Goal: Transaction & Acquisition: Book appointment/travel/reservation

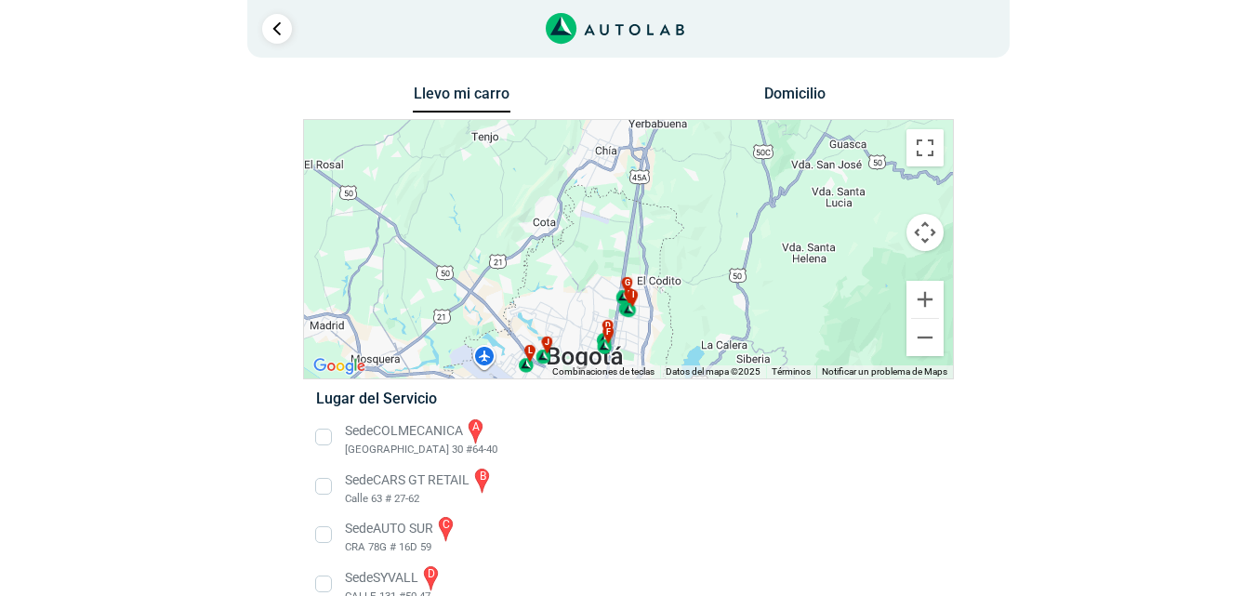
drag, startPoint x: 754, startPoint y: 243, endPoint x: 701, endPoint y: 407, distance: 172.8
click at [701, 407] on div "Llevo mi carro [GEOGRAPHIC_DATA] ← Mover a la izquierda → Mover a la derecha ↑ …" at bounding box center [628, 575] width 651 height 988
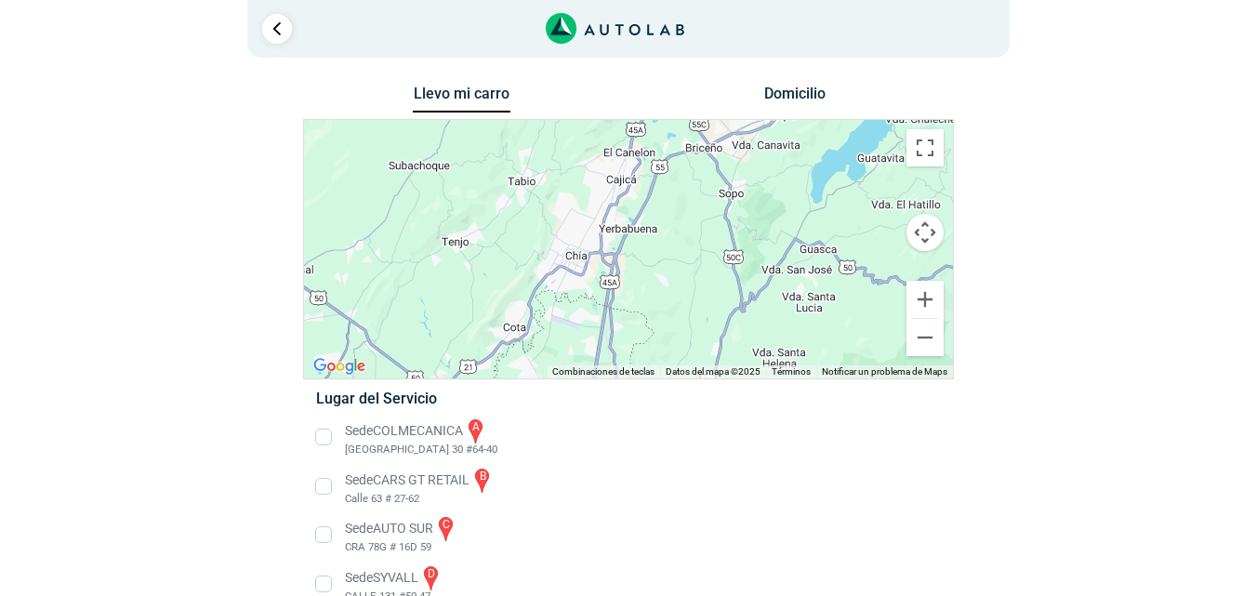
drag, startPoint x: 616, startPoint y: 262, endPoint x: 620, endPoint y: 311, distance: 49.4
click at [620, 311] on div "a b c d e f g" at bounding box center [628, 249] width 649 height 258
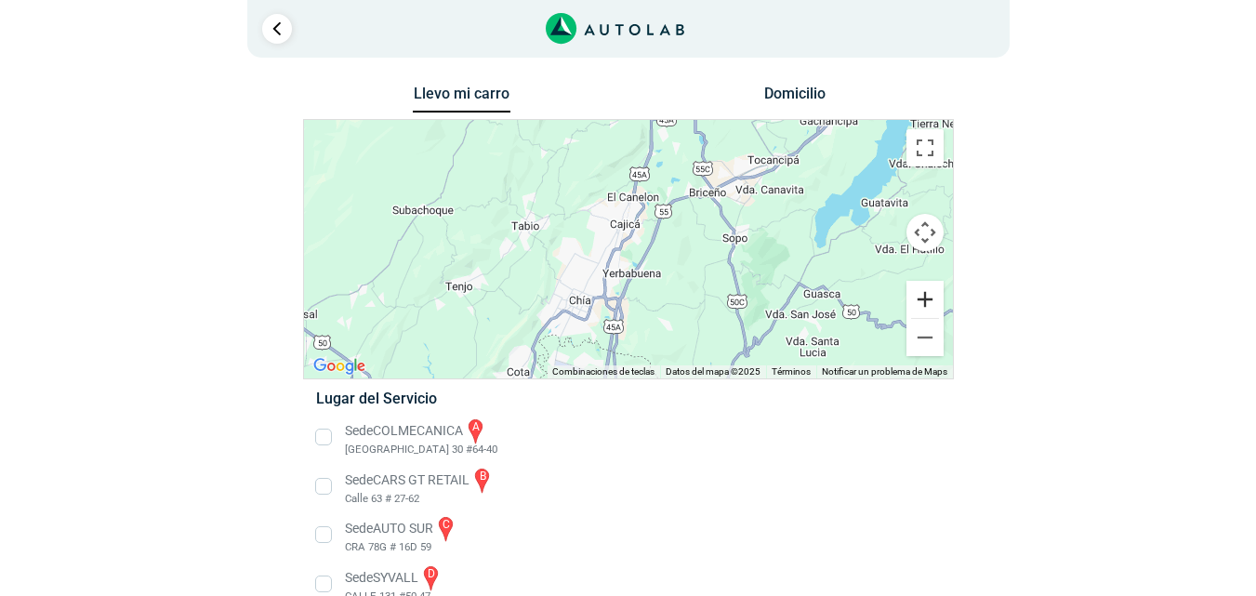
click at [927, 291] on button "Ampliar" at bounding box center [924, 299] width 37 height 37
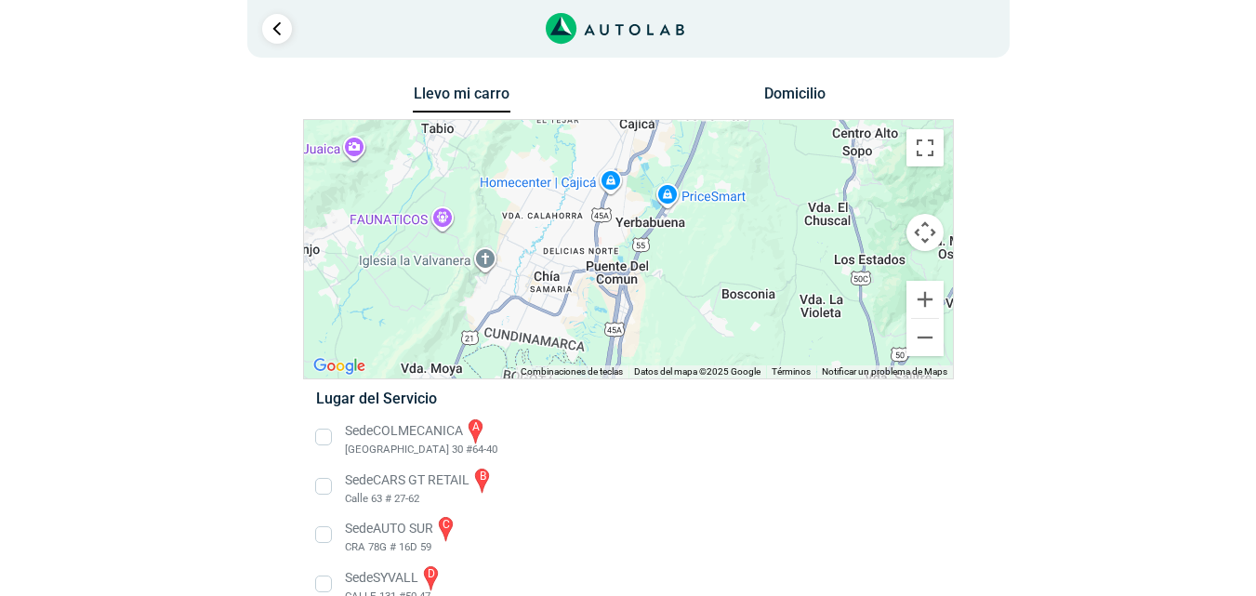
drag, startPoint x: 649, startPoint y: 226, endPoint x: 662, endPoint y: 170, distance: 57.3
click at [662, 170] on div "a b c d e f g" at bounding box center [628, 249] width 649 height 258
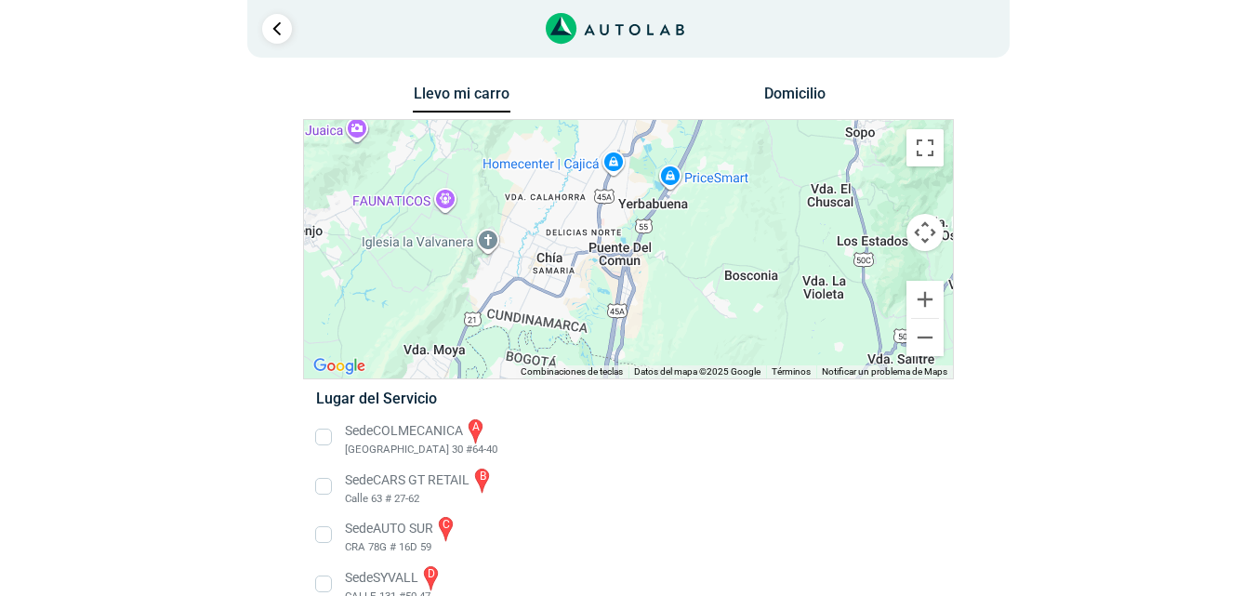
drag, startPoint x: 563, startPoint y: 307, endPoint x: 566, endPoint y: 286, distance: 20.6
click at [566, 286] on div "a b c d e f g" at bounding box center [628, 249] width 649 height 258
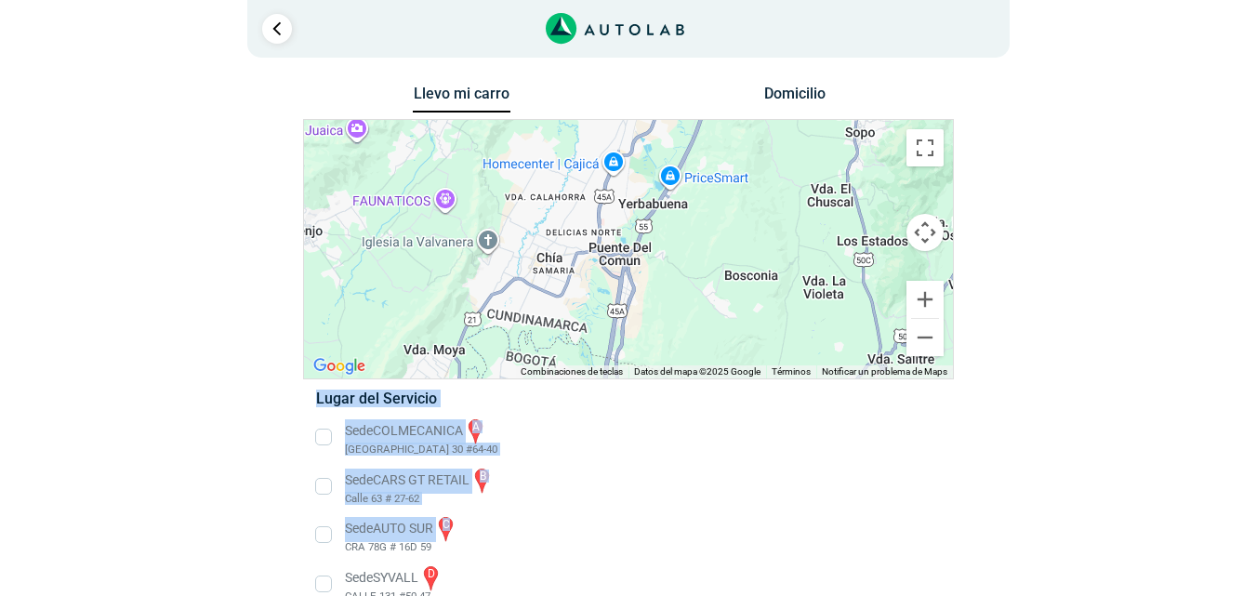
drag, startPoint x: 559, startPoint y: 508, endPoint x: 575, endPoint y: 375, distance: 134.9
click at [575, 375] on div "Llevo mi carro [GEOGRAPHIC_DATA] ← Mover a la izquierda → Mover a la derecha ↑ …" at bounding box center [628, 575] width 651 height 988
click at [609, 468] on li "Sede CARS GT RETAIL b Calle 63 # 27-62" at bounding box center [628, 487] width 652 height 42
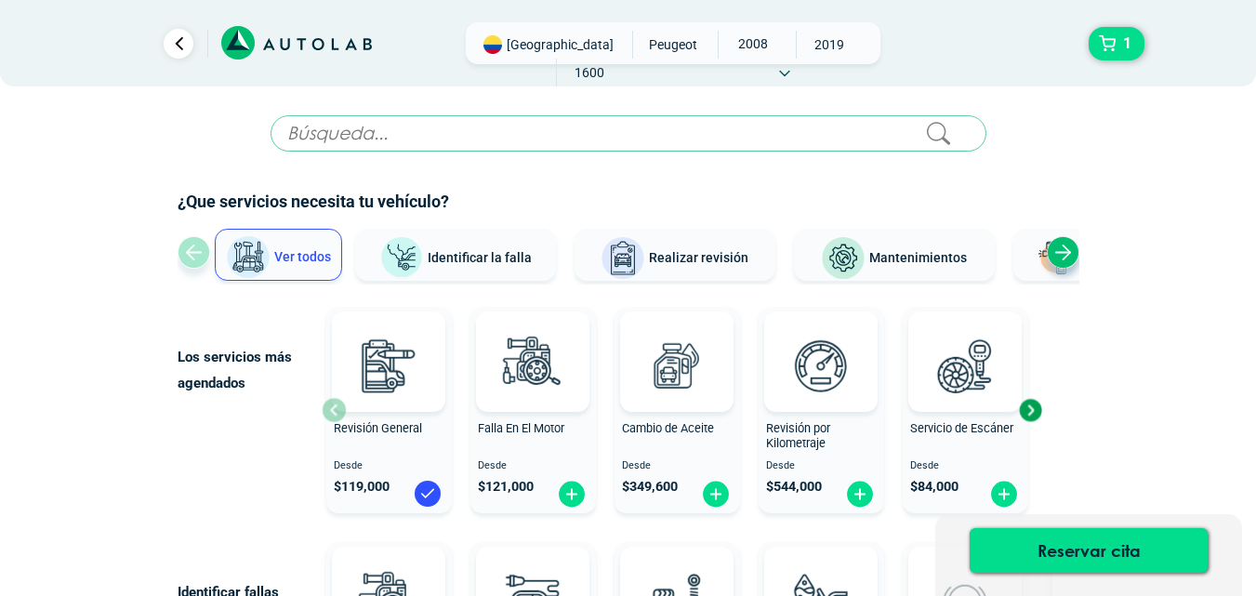
click at [612, 139] on input "text" at bounding box center [628, 133] width 716 height 36
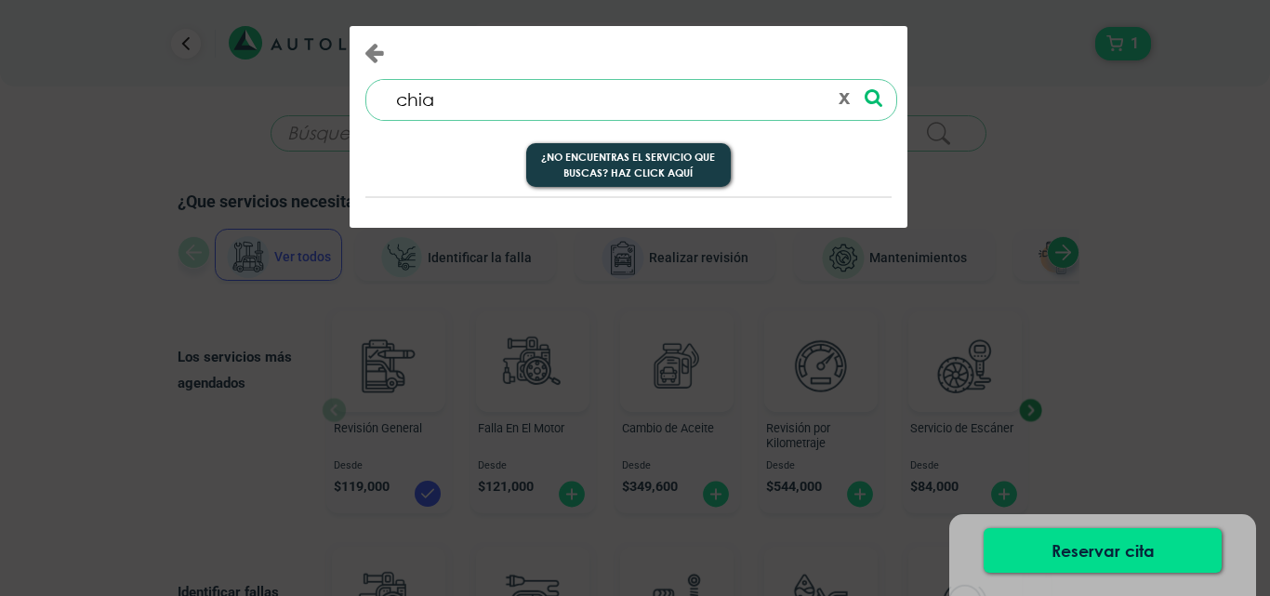
type input "chia"
click at [884, 115] on div "chia 0 results are available, use up and down arrow keys to navigate. ¿No encue…" at bounding box center [631, 100] width 530 height 40
click at [876, 104] on icon at bounding box center [873, 98] width 18 height 20
click at [75, 87] on div "chia 0 results are available, use up and down arrow keys to navigate. ¿No encue…" at bounding box center [635, 298] width 1270 height 596
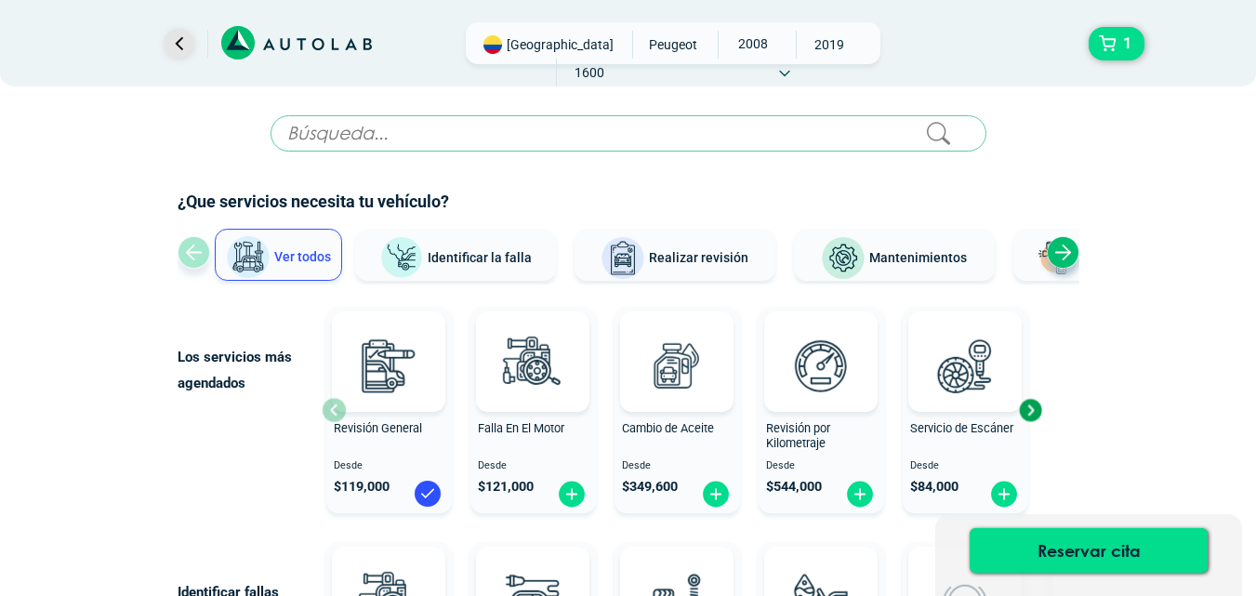
click at [165, 44] on div at bounding box center [153, 44] width 82 height 30
click at [523, 41] on span "[GEOGRAPHIC_DATA]" at bounding box center [560, 44] width 107 height 19
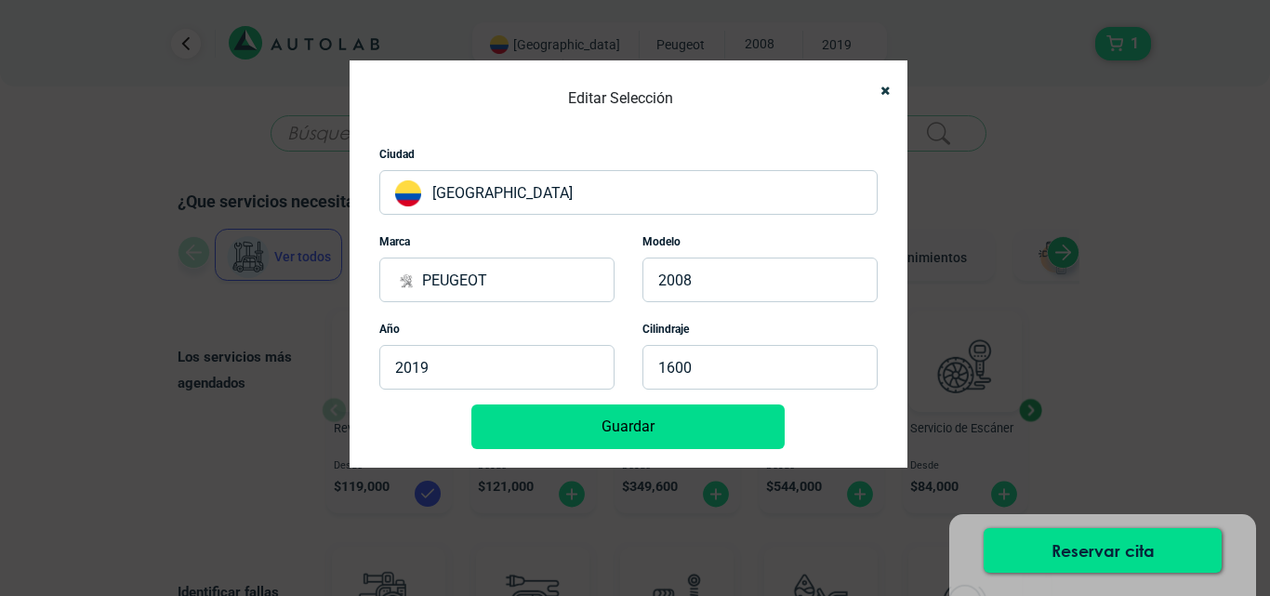
click at [495, 179] on p "[GEOGRAPHIC_DATA]" at bounding box center [628, 192] width 498 height 45
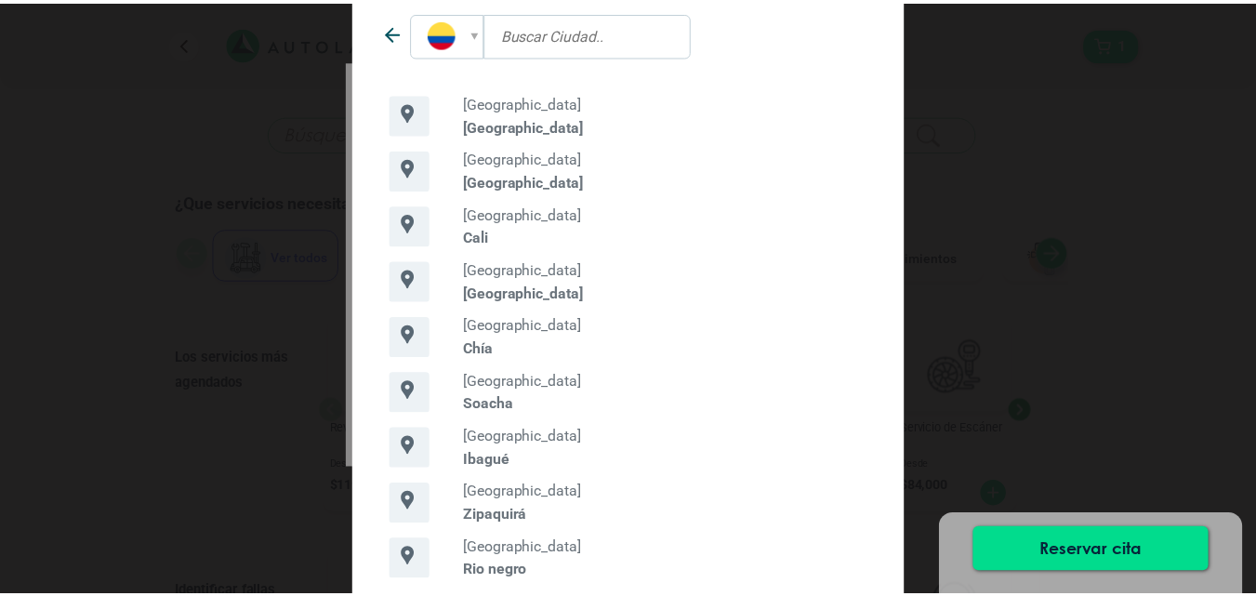
scroll to position [72, 0]
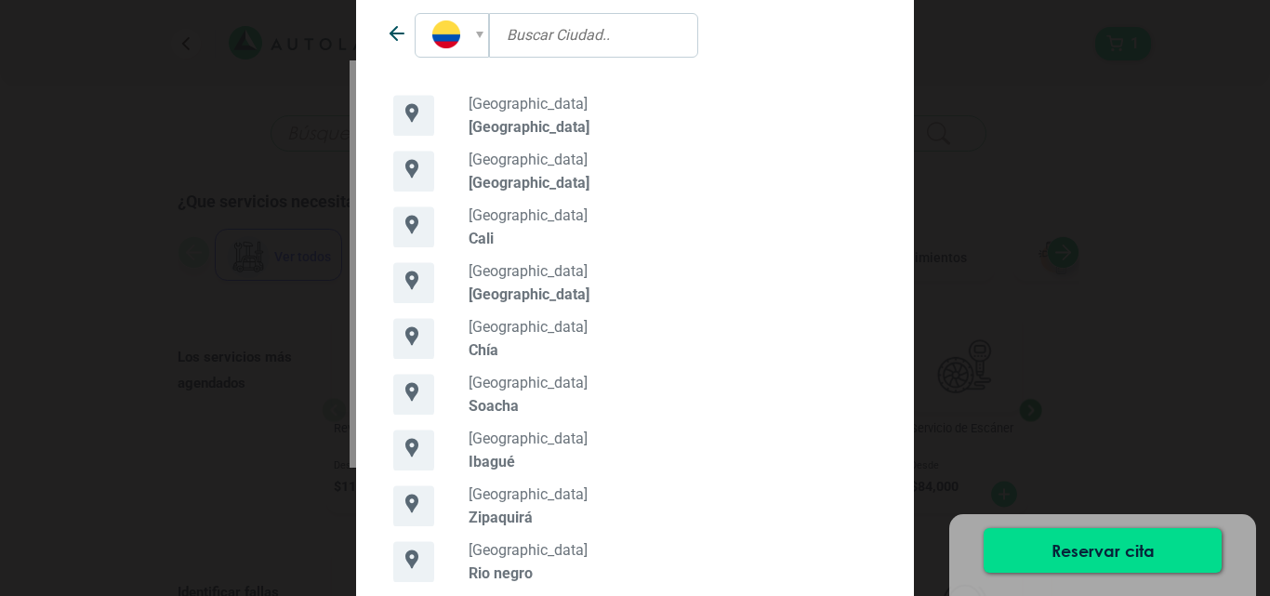
click at [491, 321] on p "[GEOGRAPHIC_DATA]" at bounding box center [672, 327] width 408 height 18
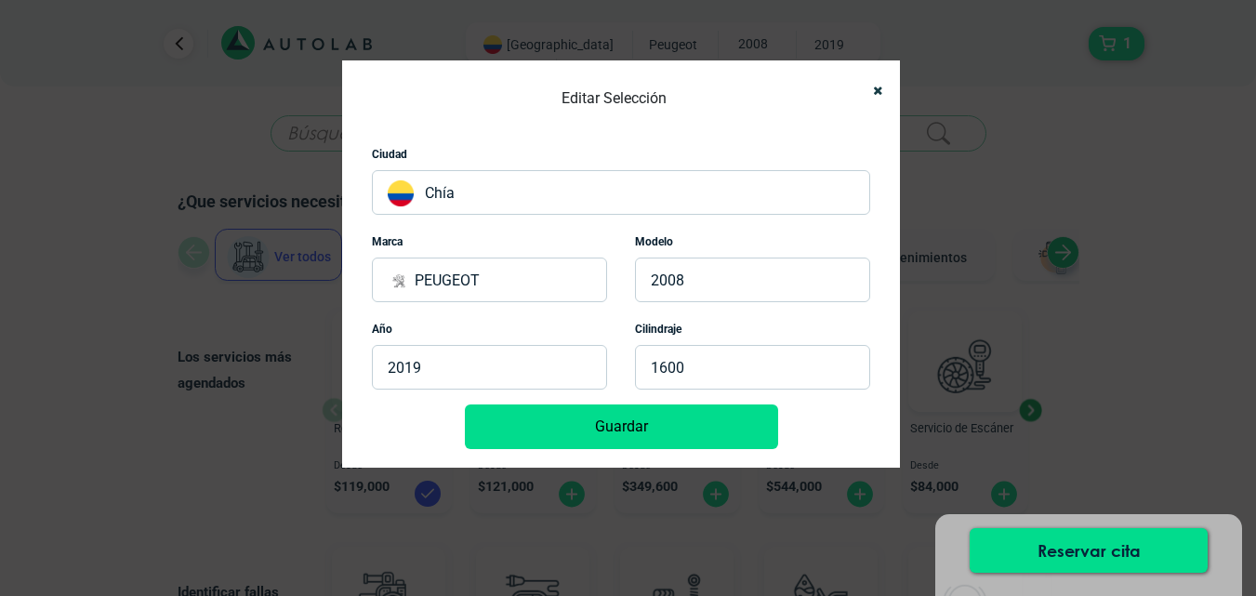
click at [589, 423] on button "Guardar" at bounding box center [621, 426] width 313 height 45
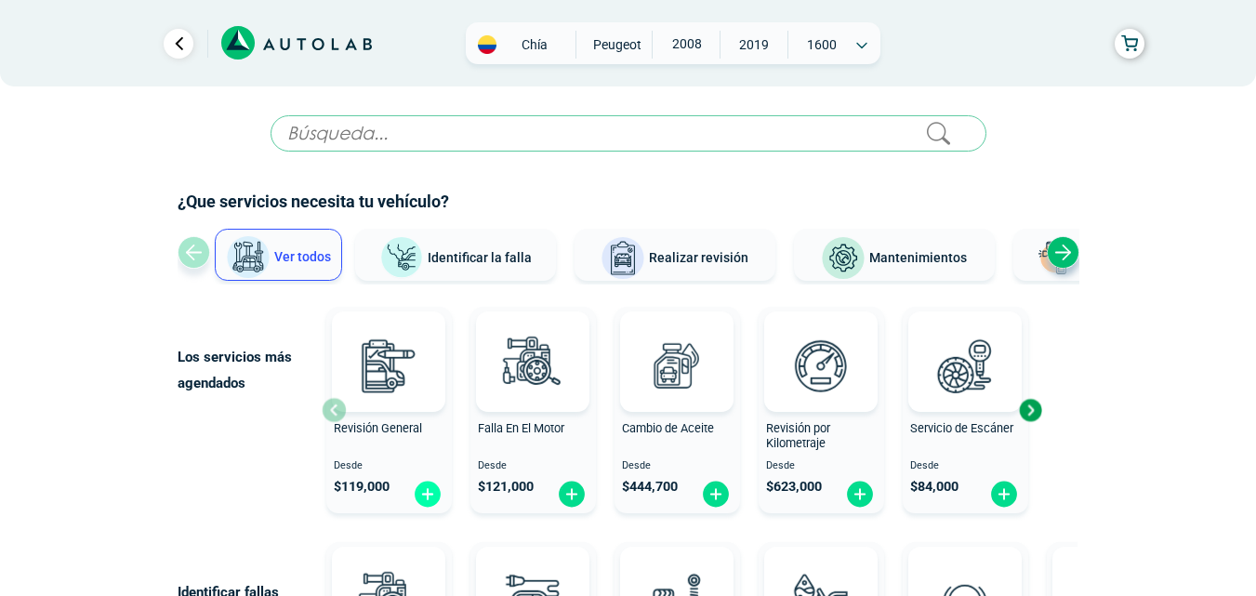
click at [424, 494] on img at bounding box center [428, 494] width 30 height 29
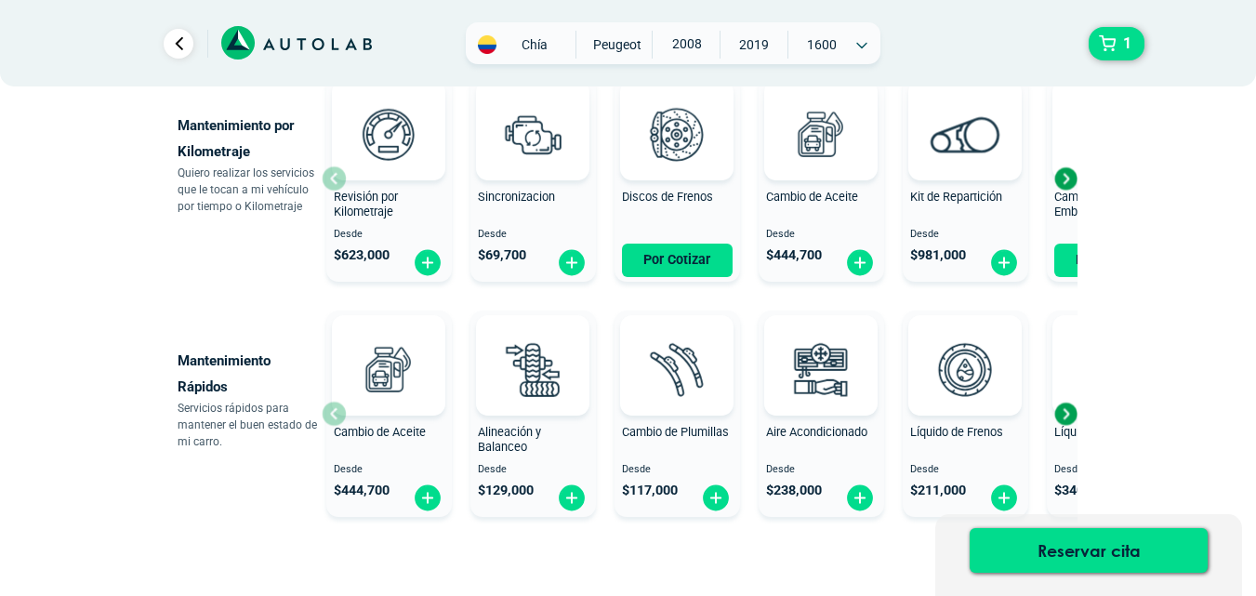
scroll to position [940, 0]
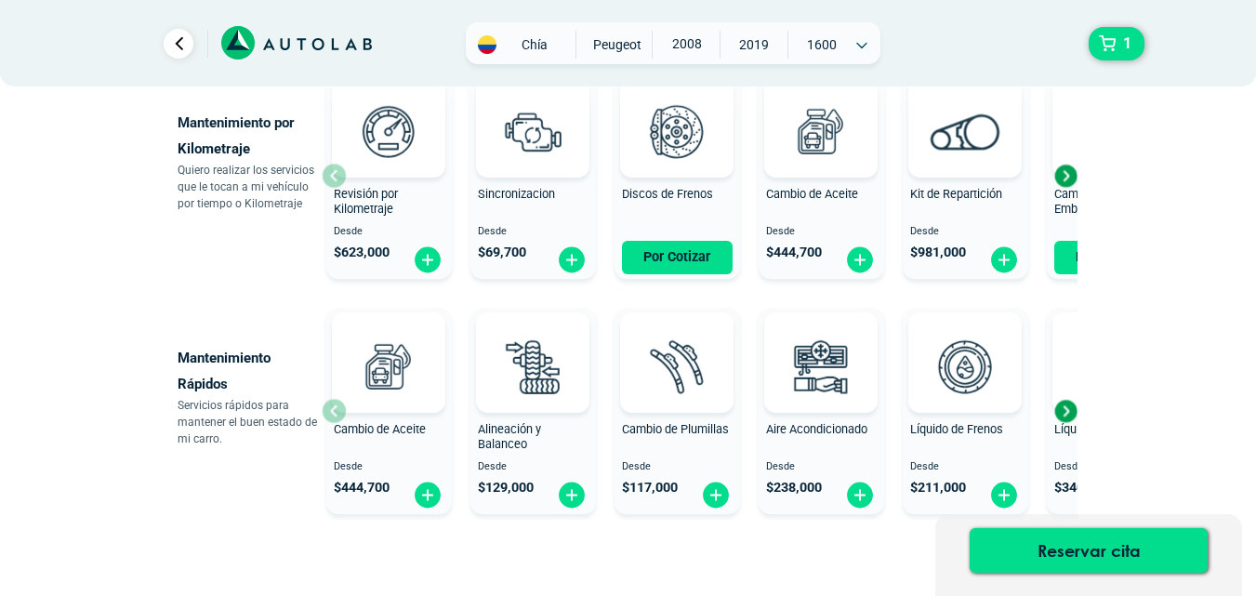
click at [1068, 409] on div "Next slide" at bounding box center [1065, 411] width 28 height 28
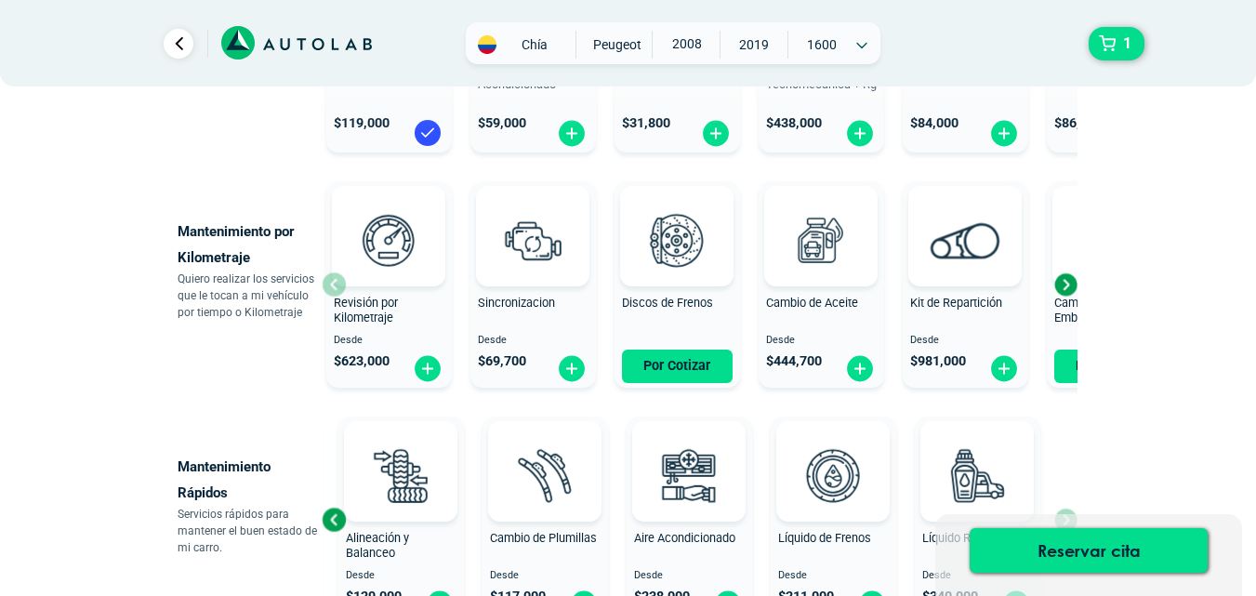
scroll to position [791, 0]
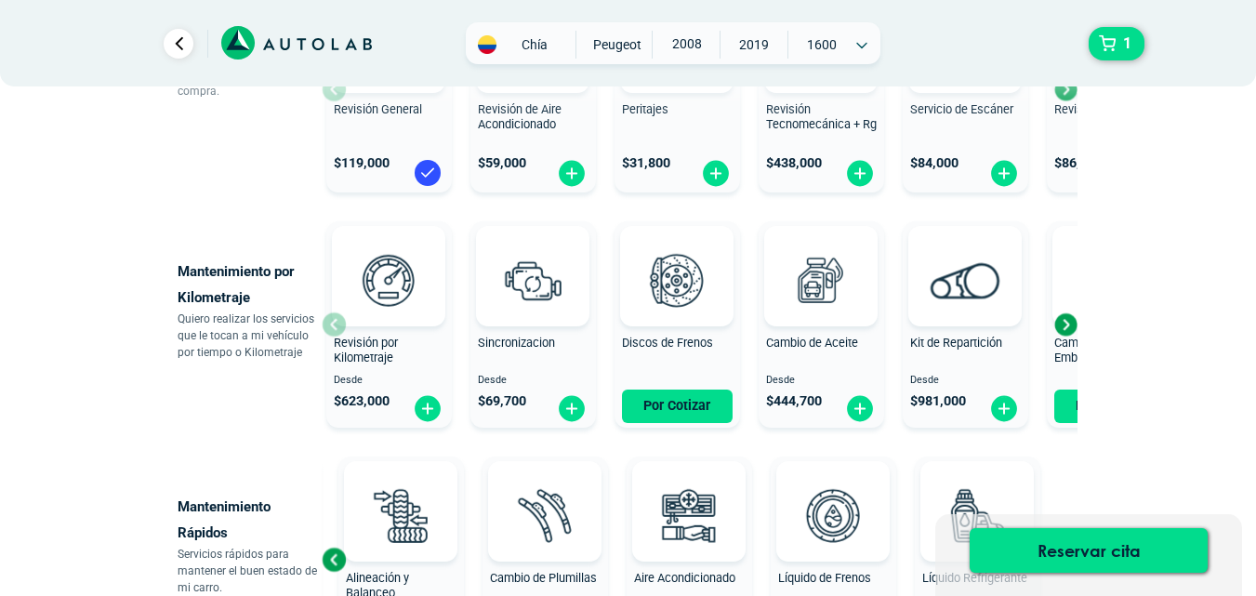
click at [1063, 320] on div "Next slide" at bounding box center [1065, 324] width 28 height 28
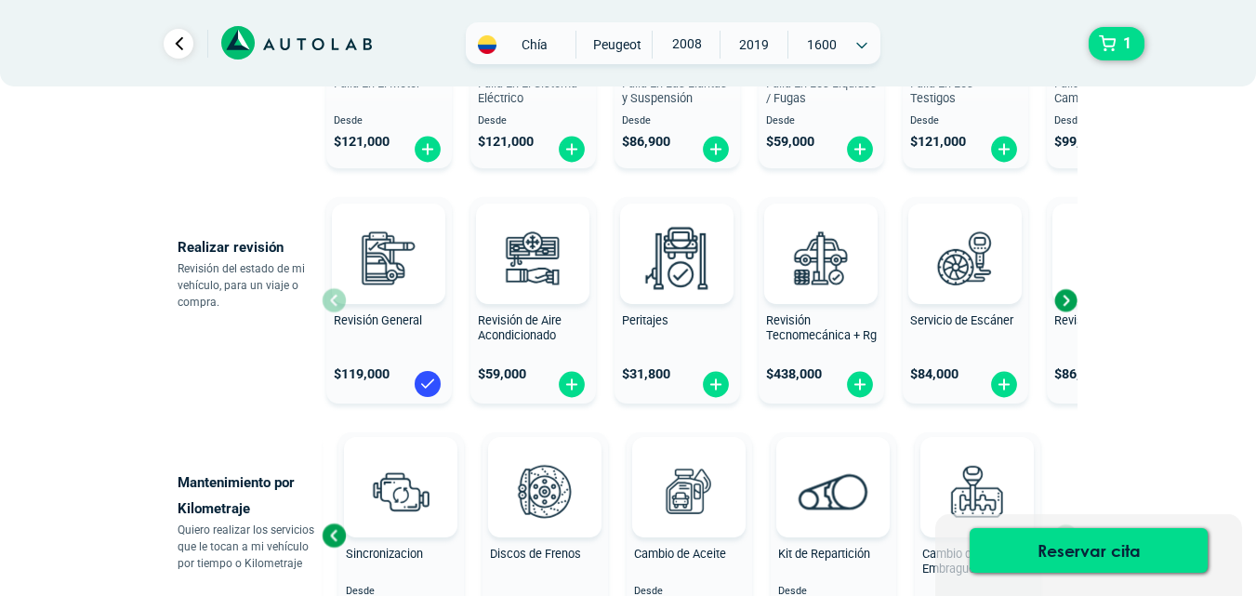
scroll to position [577, 0]
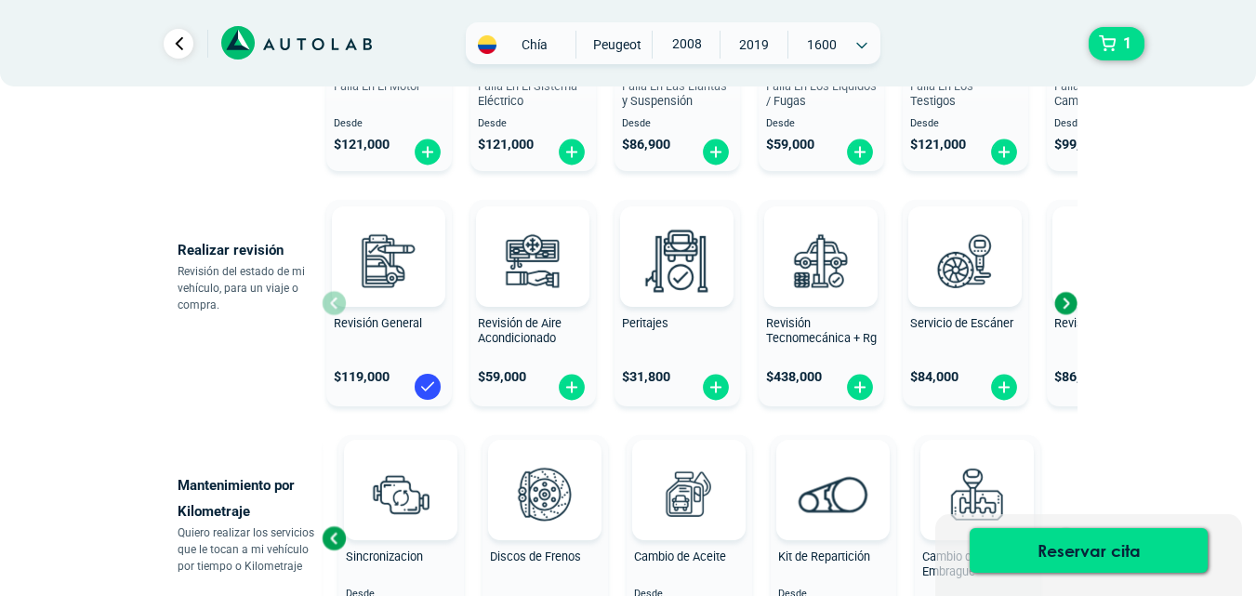
click at [1063, 303] on div "Next slide" at bounding box center [1065, 303] width 28 height 28
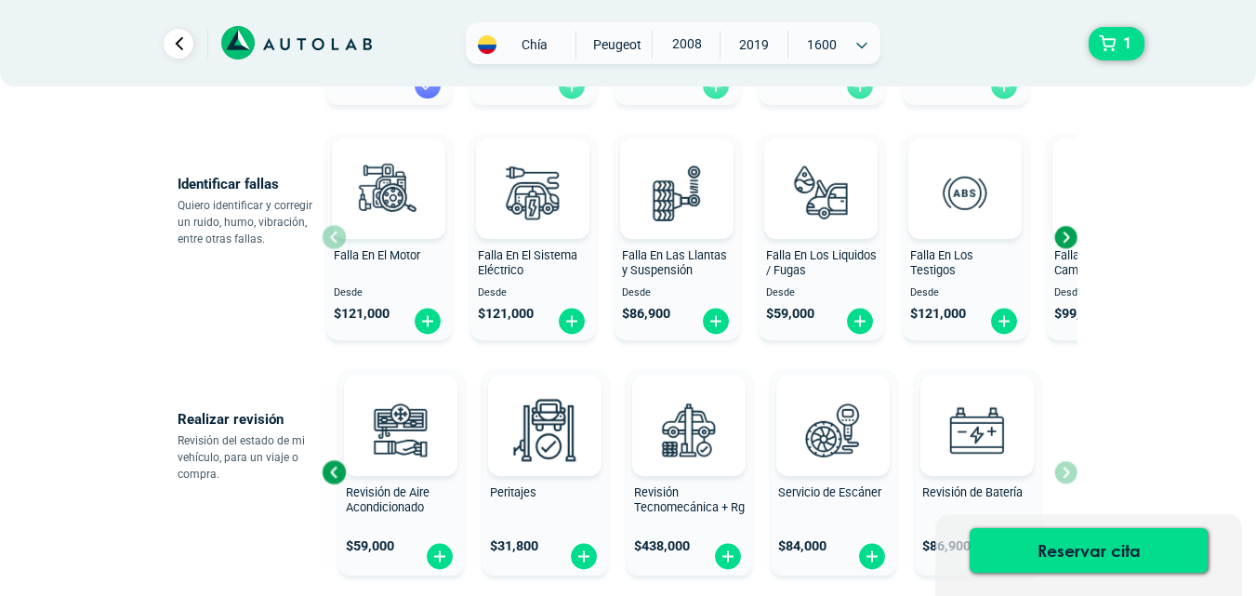
scroll to position [398, 0]
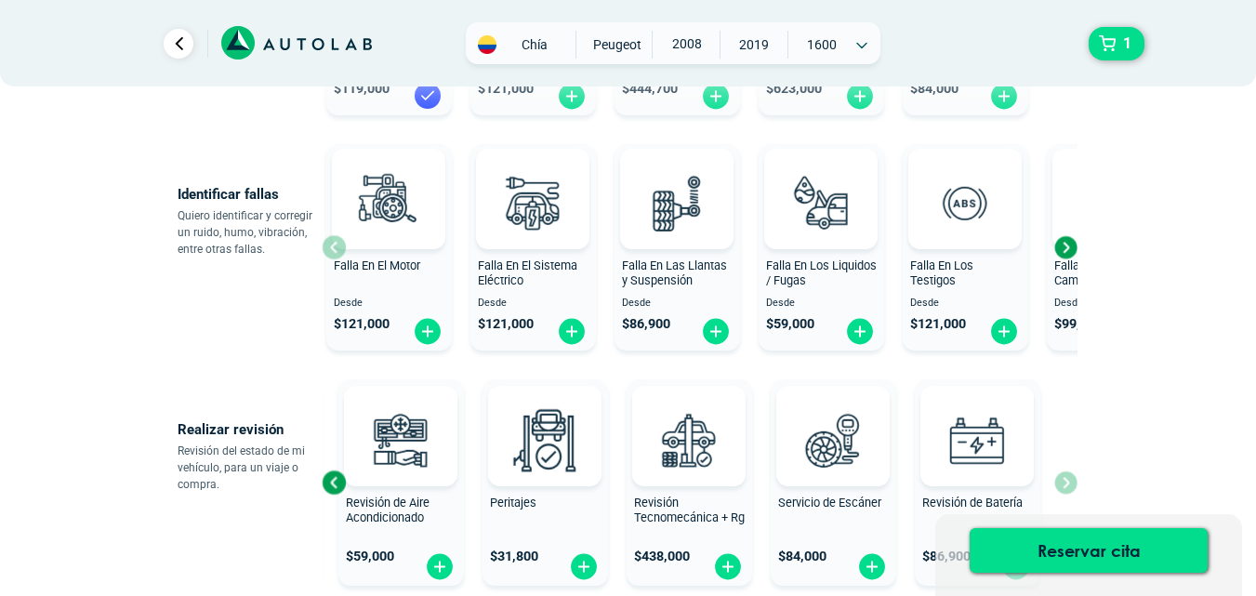
click at [1064, 242] on div "Next slide" at bounding box center [1065, 247] width 28 height 28
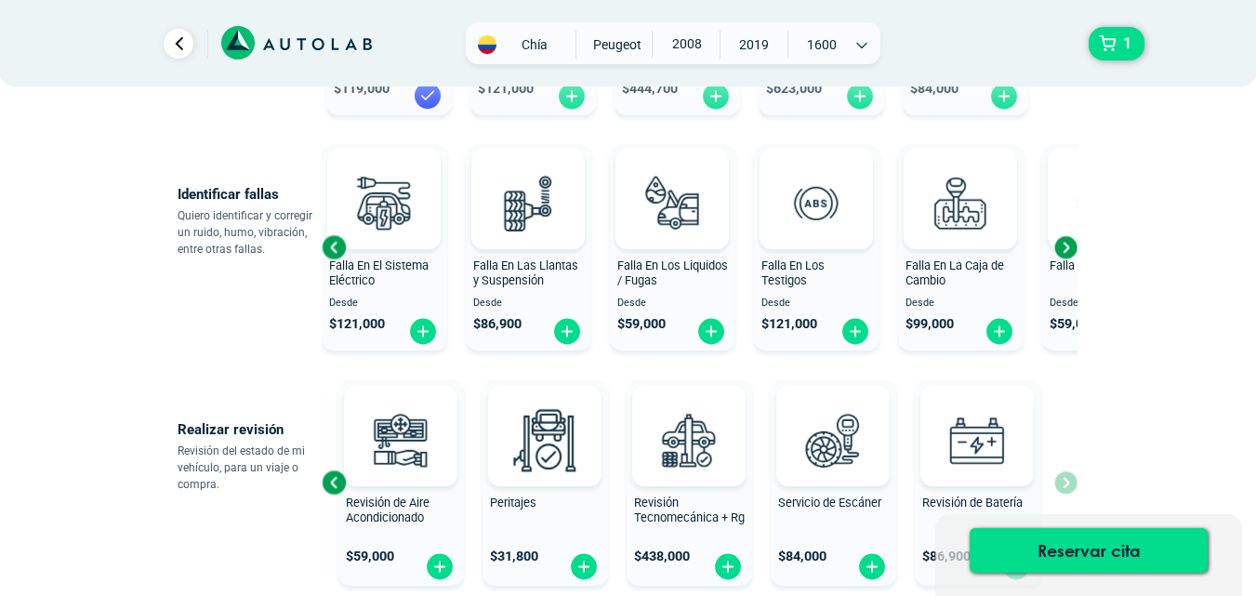
click at [1064, 242] on div "Next slide" at bounding box center [1065, 247] width 28 height 28
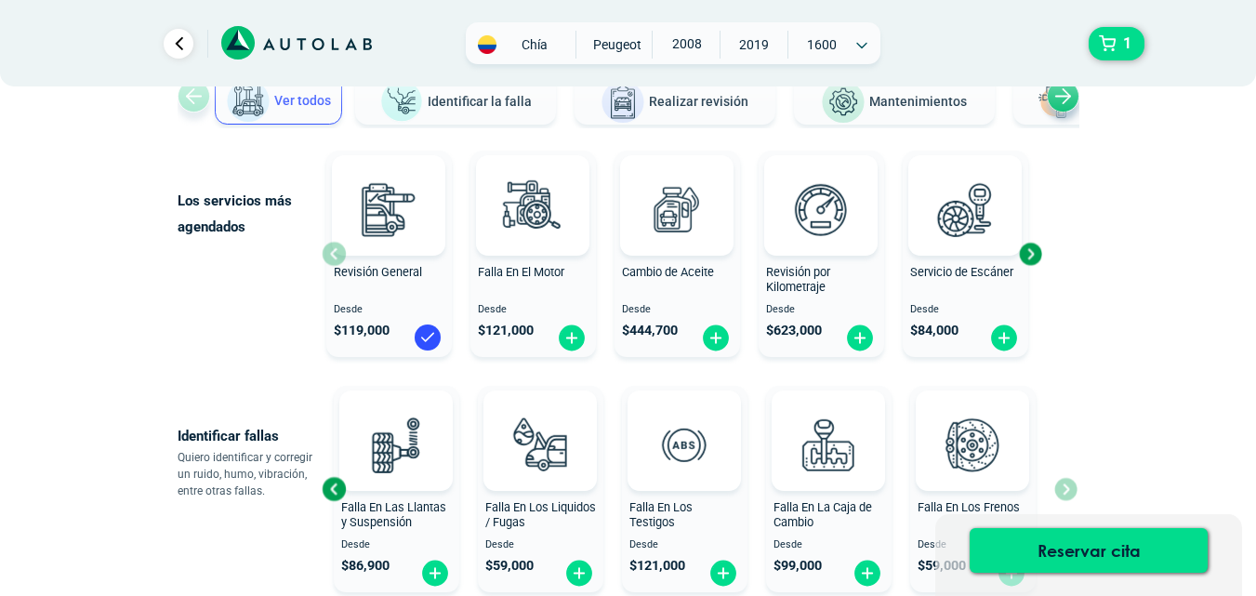
scroll to position [164, 0]
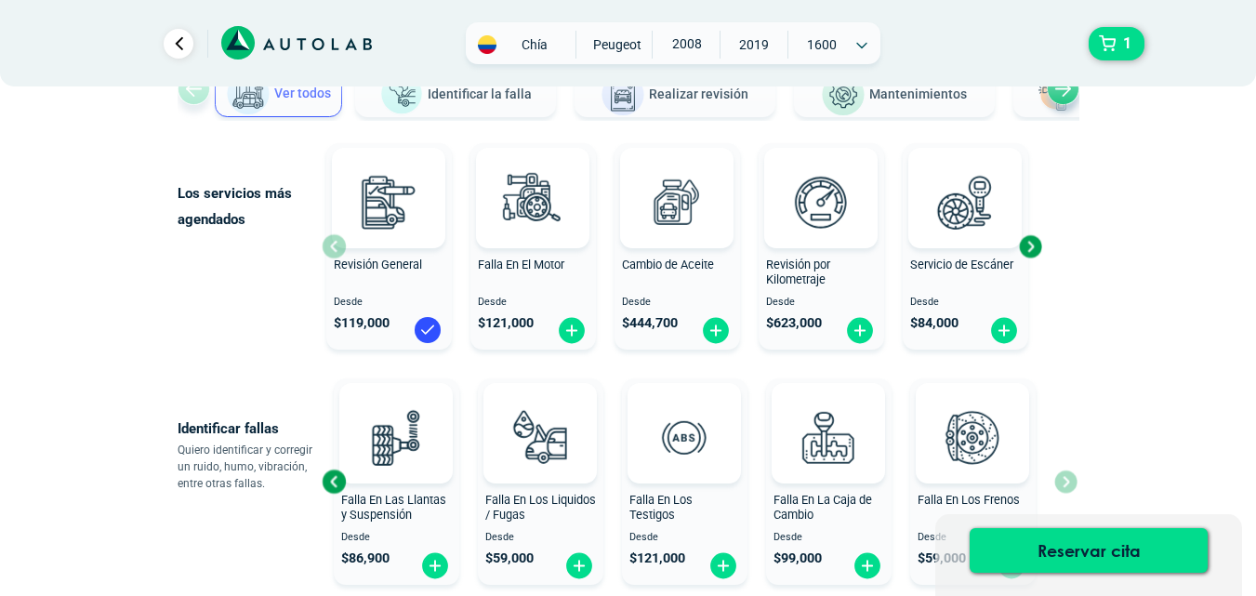
click at [1034, 245] on div "Next slide" at bounding box center [1030, 246] width 28 height 28
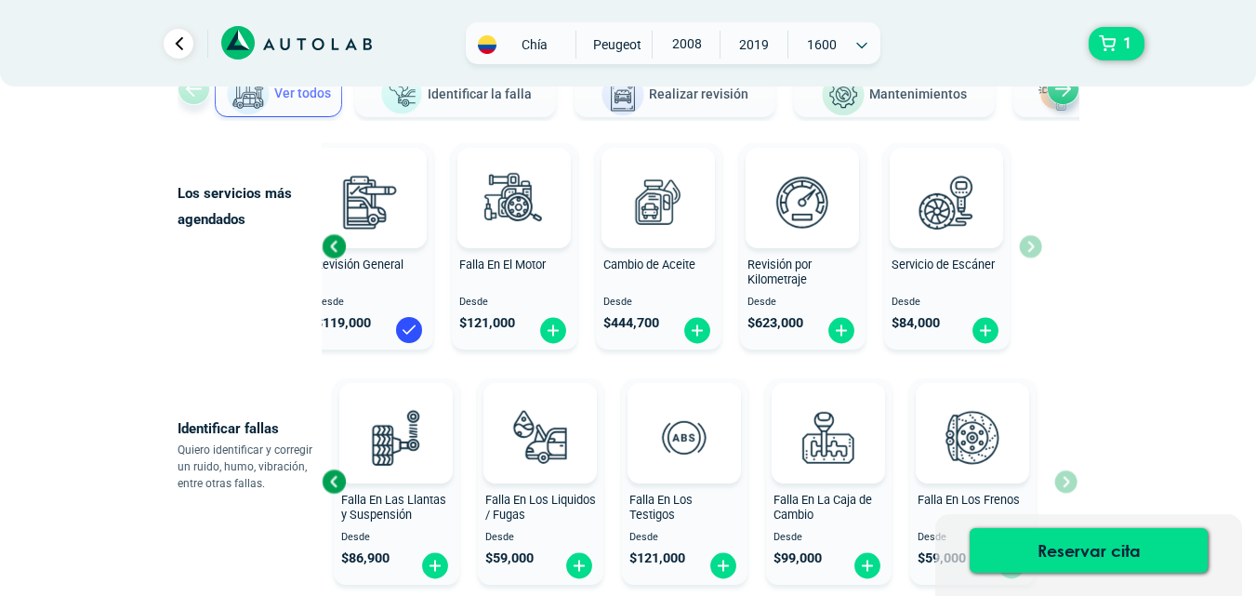
click at [323, 241] on div "Previous slide" at bounding box center [334, 246] width 28 height 28
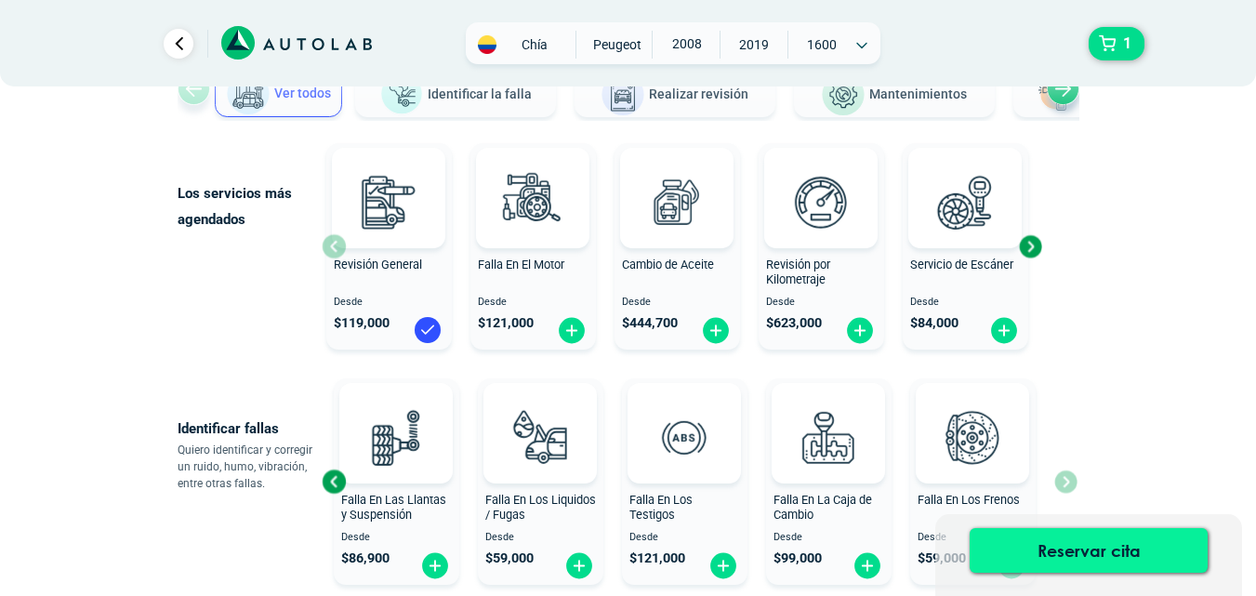
click at [1110, 545] on button "Reservar cita" at bounding box center [1088, 550] width 238 height 45
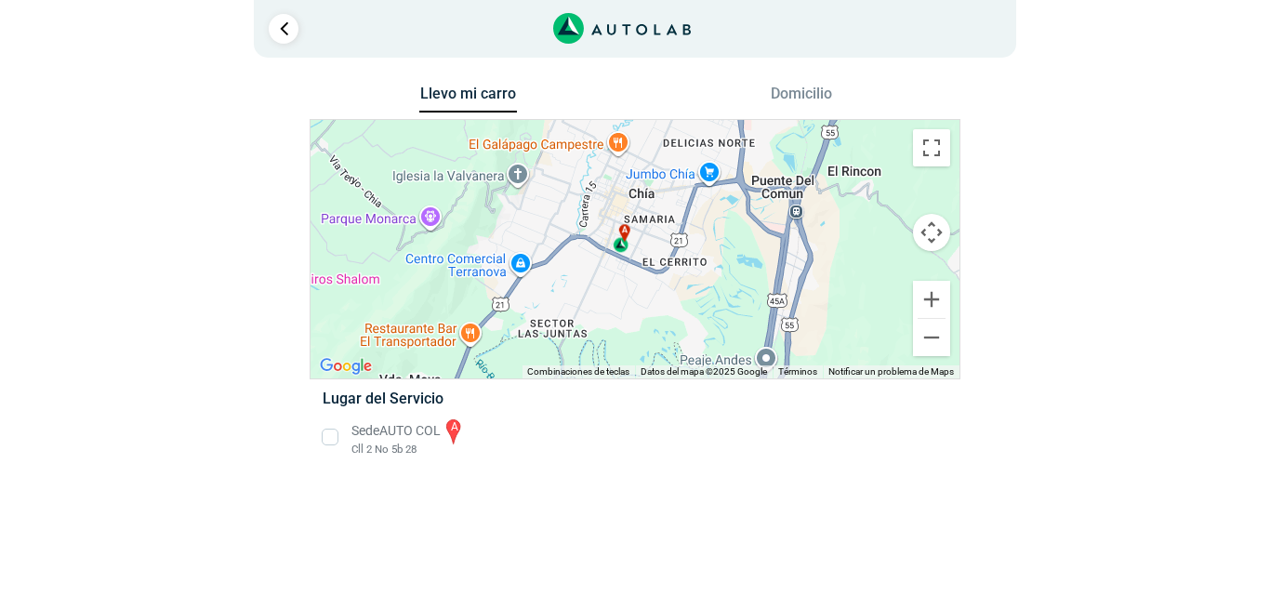
click at [333, 433] on li "Sede AUTO COL a Cll 2 No 5b 28" at bounding box center [635, 437] width 652 height 42
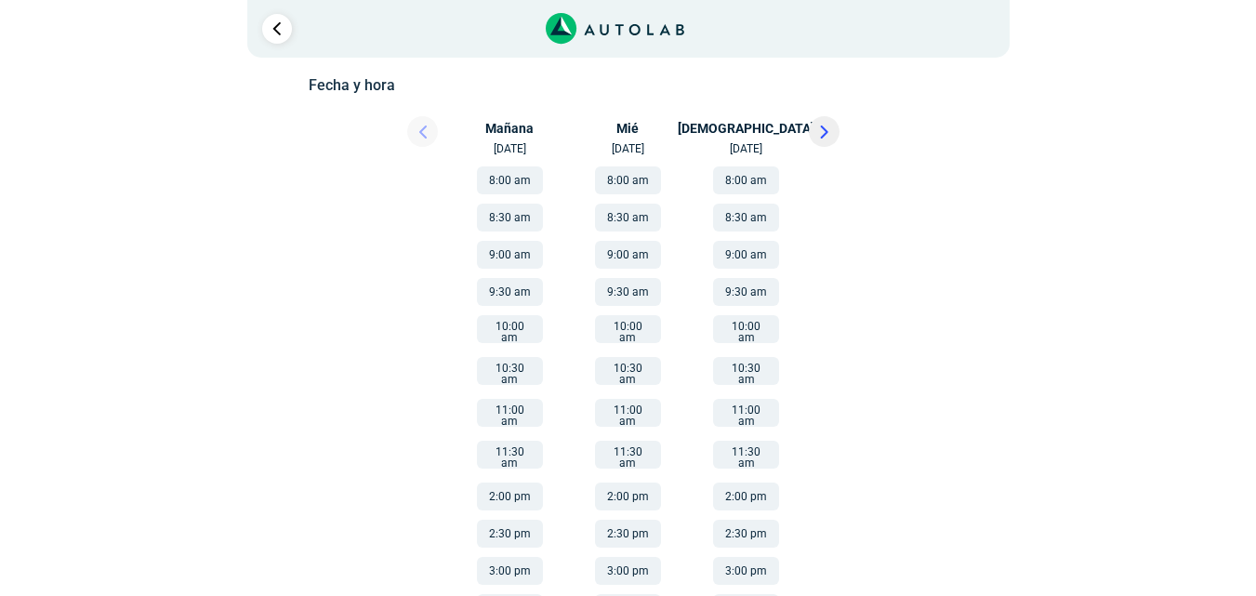
scroll to position [286, 0]
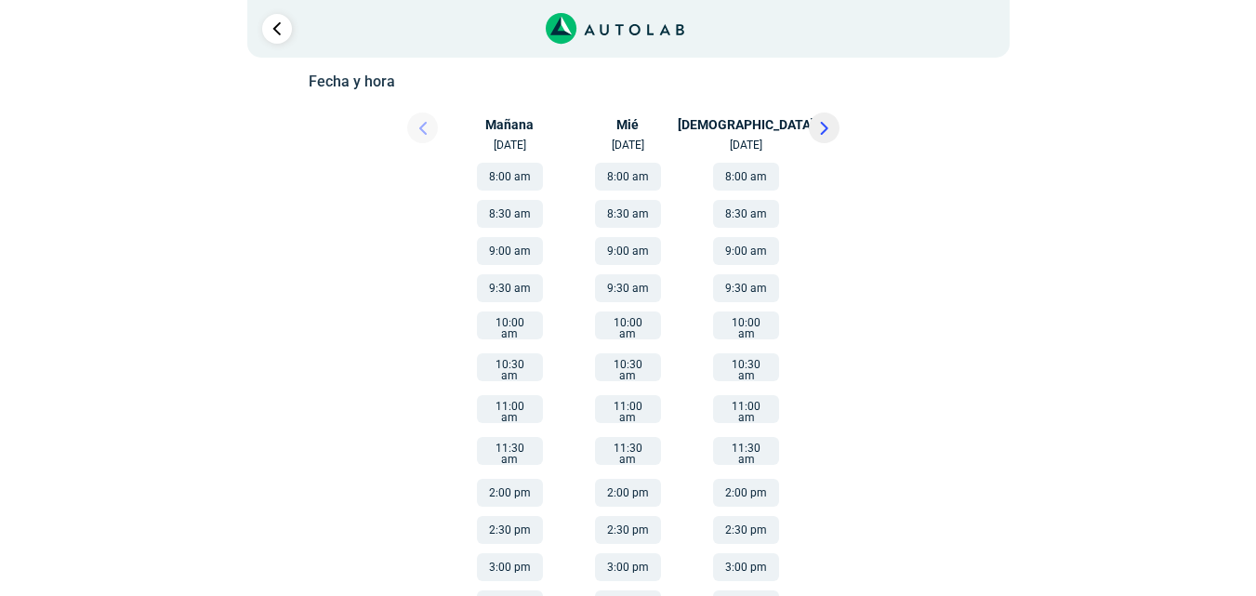
click at [639, 254] on button "9:00 am" at bounding box center [628, 251] width 66 height 28
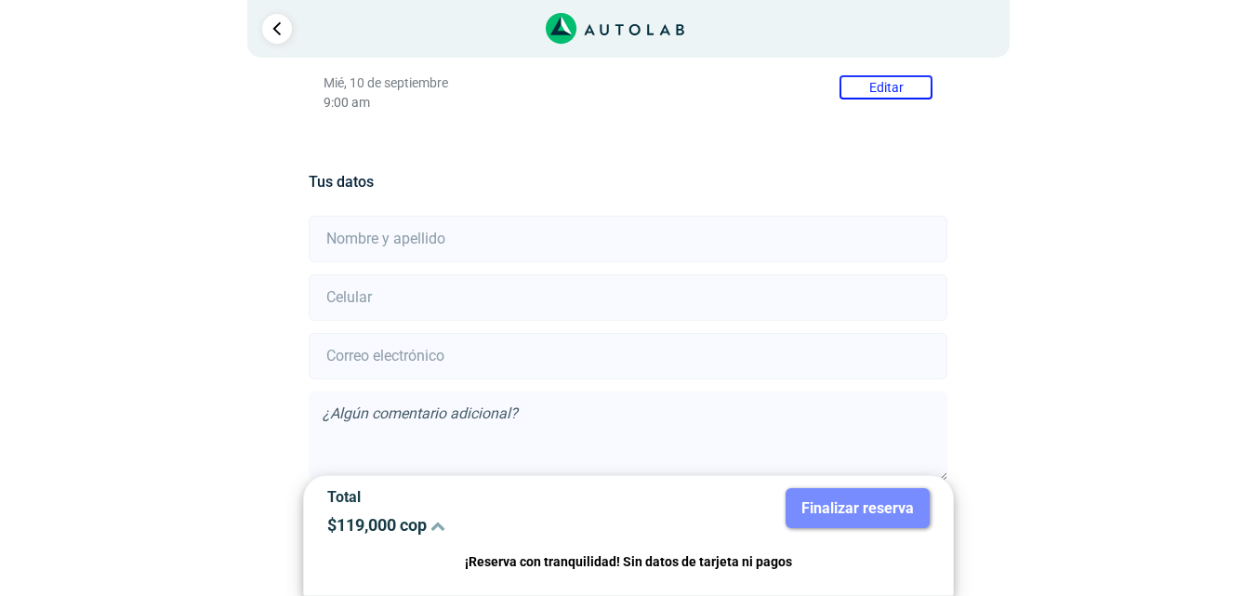
scroll to position [415, 0]
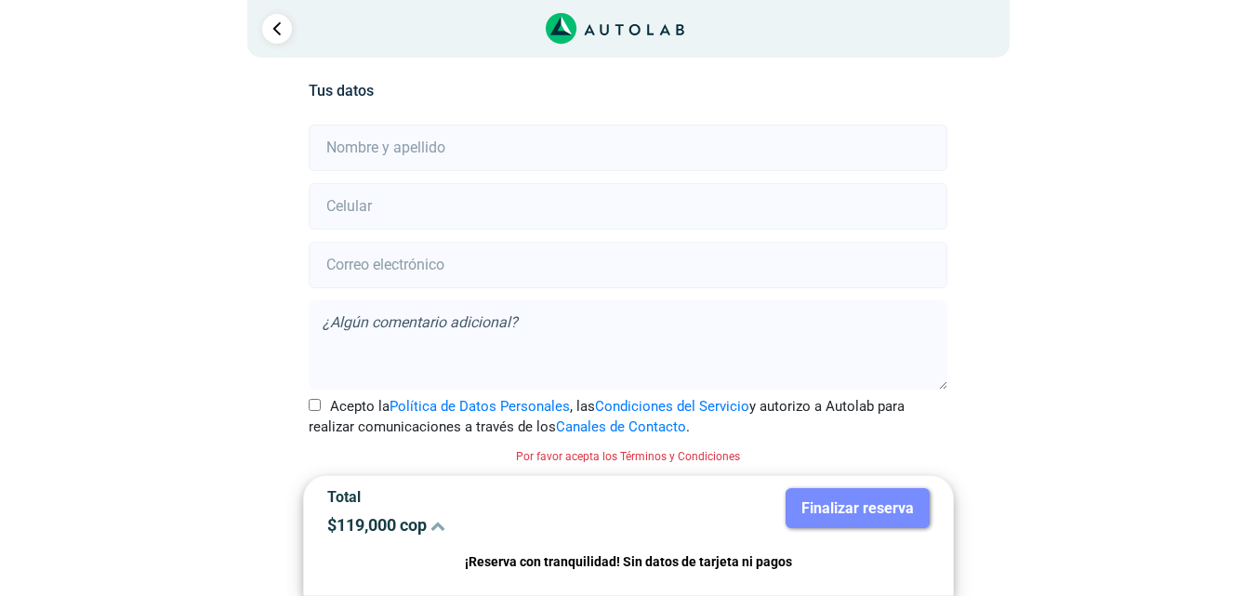
click at [412, 148] on input "text" at bounding box center [628, 148] width 639 height 46
type input "[PERSON_NAME]"
click at [389, 214] on input "number" at bounding box center [628, 206] width 639 height 46
type input "3128545183"
click at [407, 267] on input "email" at bounding box center [628, 265] width 639 height 46
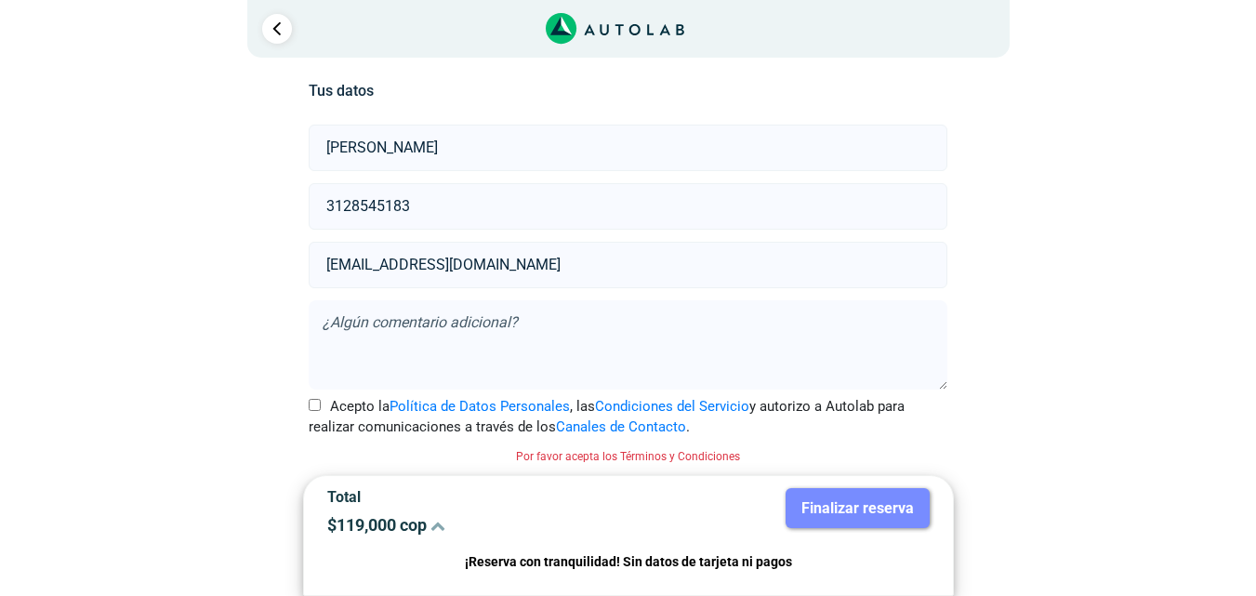
type input "[EMAIL_ADDRESS][DOMAIN_NAME]"
click at [312, 405] on input "Acepto la Política de Datos Personales , las Condiciones del Servicio y autoriz…" at bounding box center [315, 405] width 12 height 12
checkbox input "true"
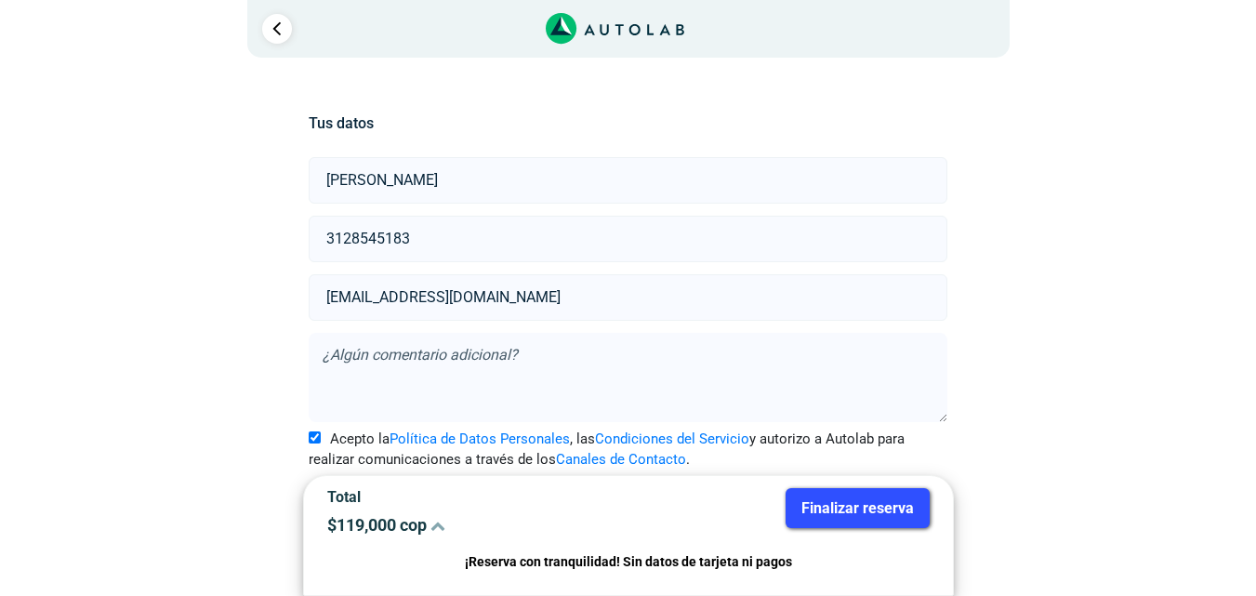
scroll to position [390, 0]
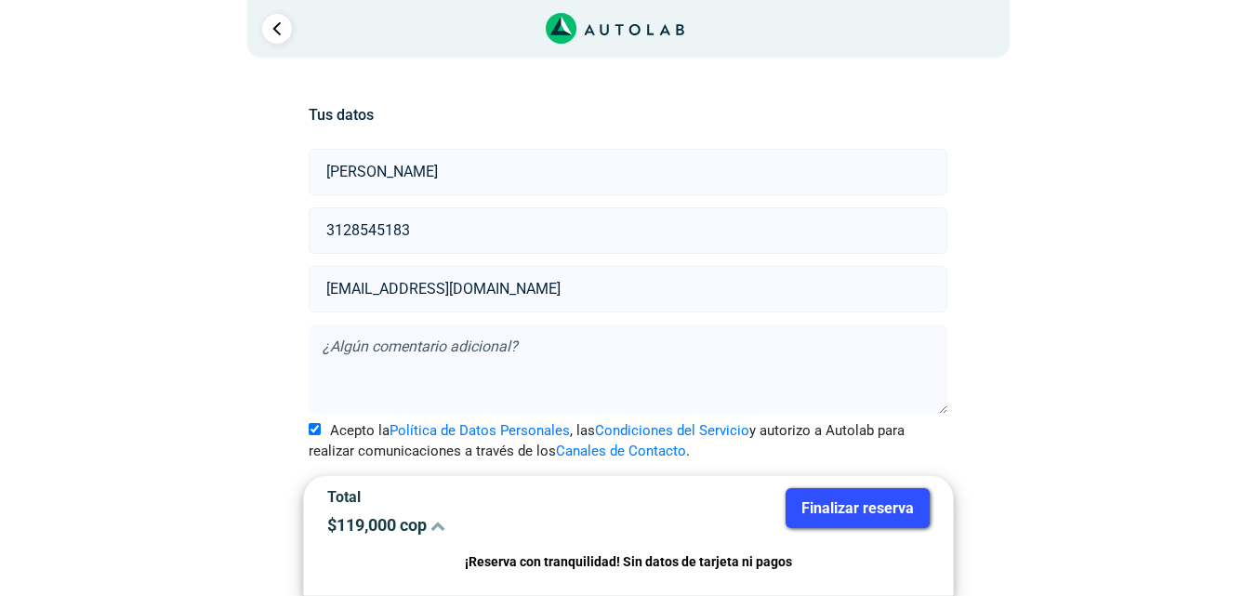
click at [863, 507] on button "Finalizar reserva" at bounding box center [857, 508] width 144 height 40
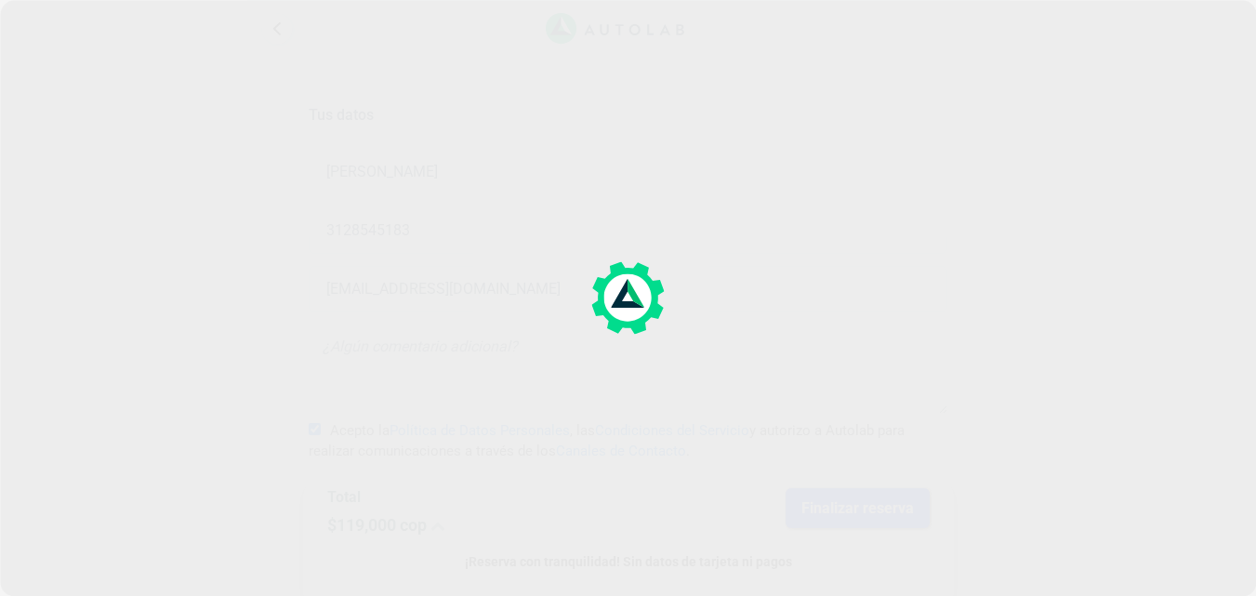
scroll to position [0, 0]
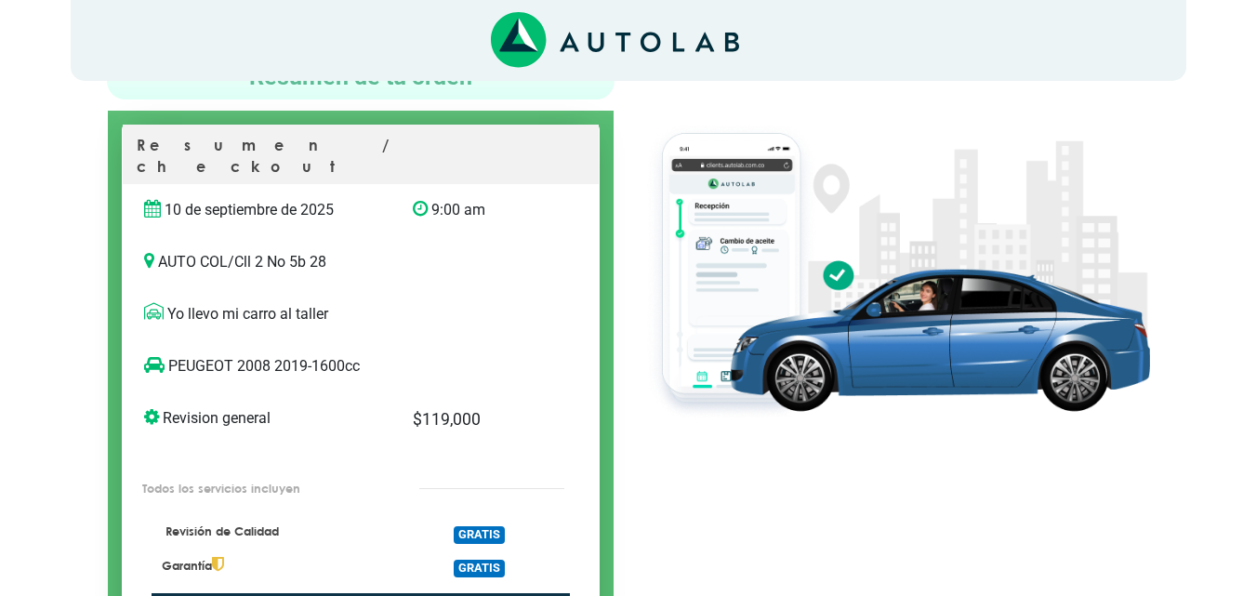
scroll to position [169, 0]
